Goal: Task Accomplishment & Management: Manage account settings

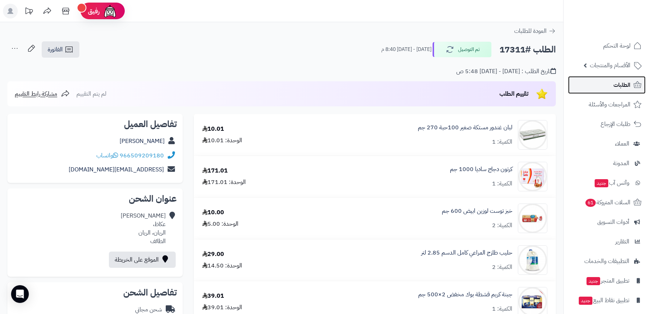
click at [631, 84] on link "الطلبات" at bounding box center [607, 85] width 78 height 18
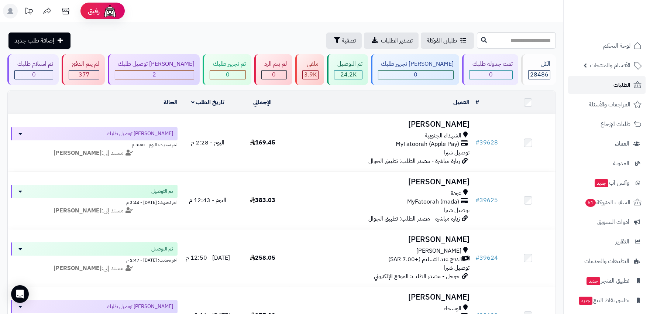
click at [621, 83] on span "الطلبات" at bounding box center [621, 85] width 17 height 10
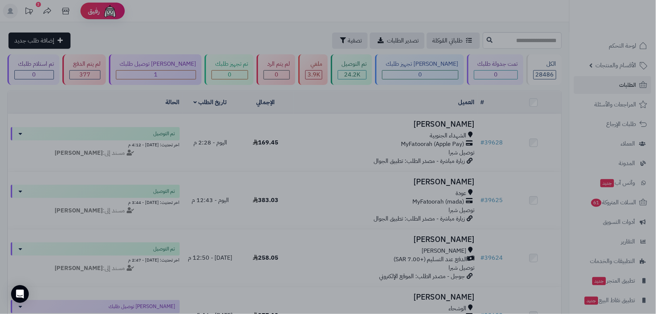
click at [491, 40] on div at bounding box center [328, 157] width 656 height 314
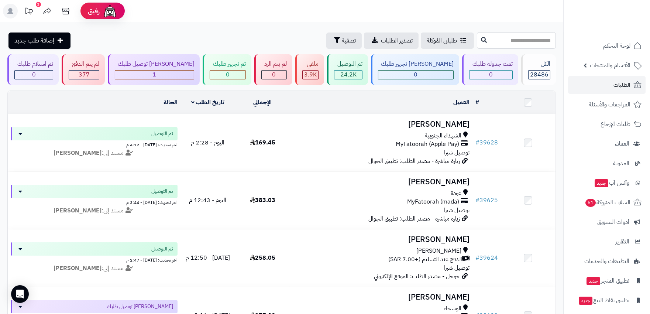
click at [491, 40] on input "text" at bounding box center [516, 40] width 79 height 17
type input "*****"
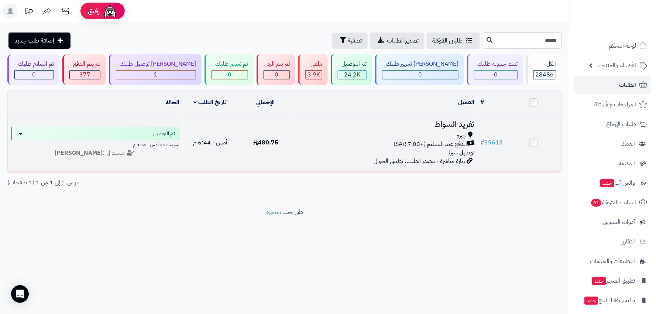
click at [468, 141] on div "الدفع عند التسليم (+7.00 SAR)" at bounding box center [385, 144] width 179 height 8
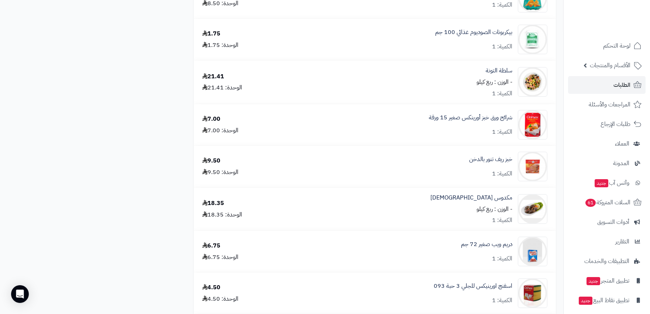
scroll to position [1640, 0]
click at [629, 82] on span "الطلبات" at bounding box center [621, 85] width 17 height 10
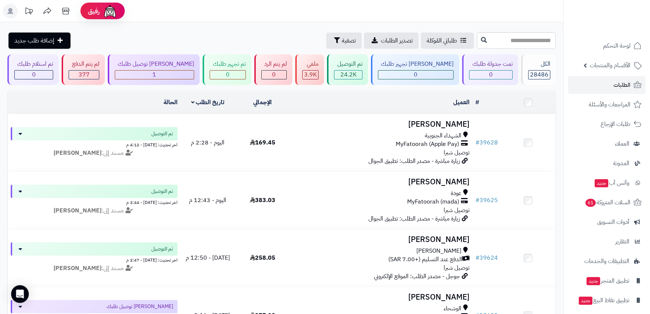
click at [12, 10] on icon at bounding box center [10, 11] width 6 height 6
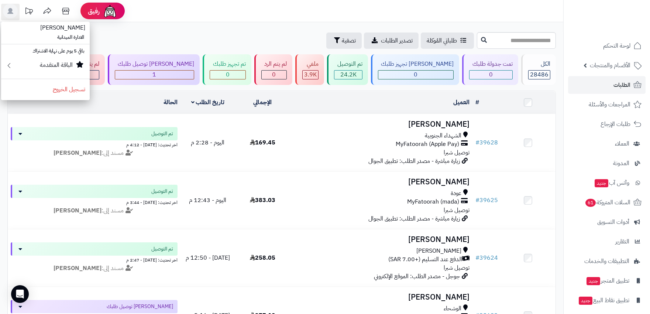
click at [202, 33] on div "طلباتي المُوكلة تصدير الطلبات تصفية إضافة طلب جديد" at bounding box center [241, 40] width 468 height 16
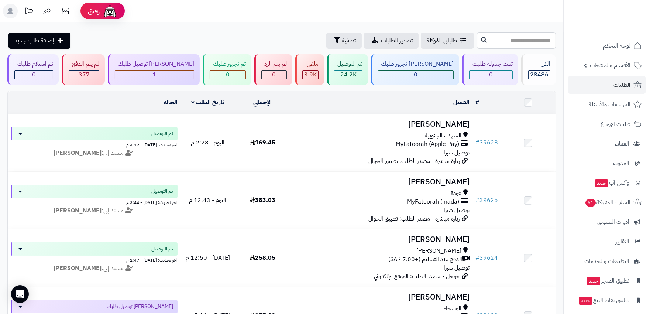
click at [10, 11] on icon at bounding box center [10, 11] width 6 height 6
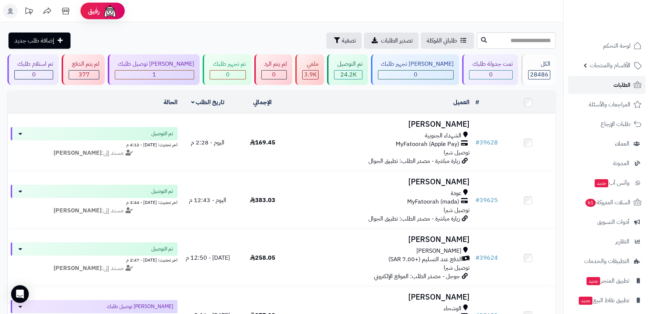
click at [625, 83] on span "الطلبات" at bounding box center [621, 85] width 17 height 10
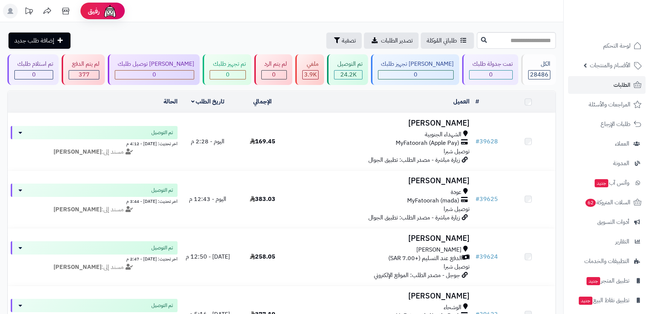
click at [625, 83] on span "الطلبات" at bounding box center [621, 85] width 17 height 10
